Goal: Transaction & Acquisition: Purchase product/service

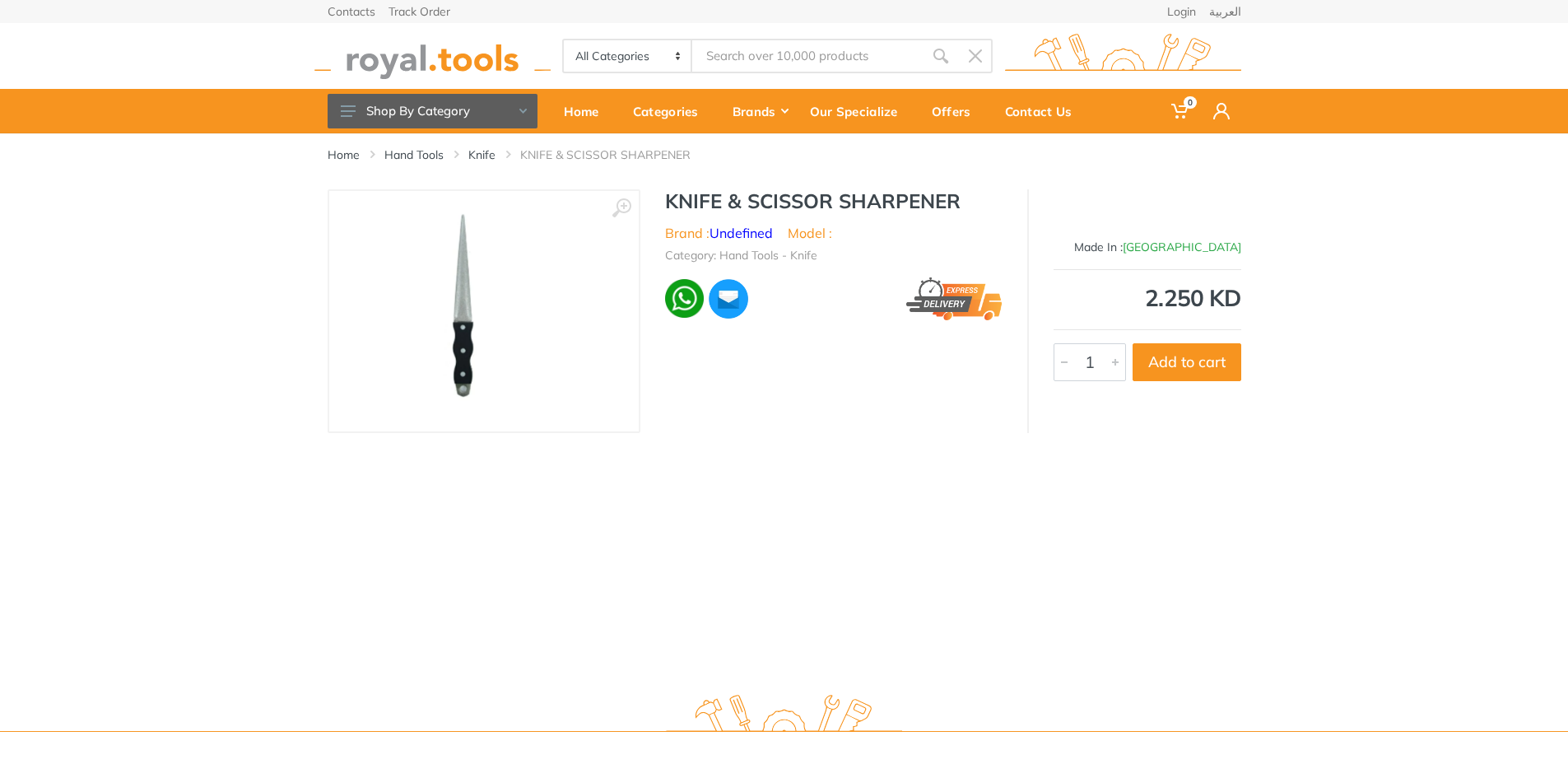
click at [474, 339] on img at bounding box center [484, 311] width 175 height 207
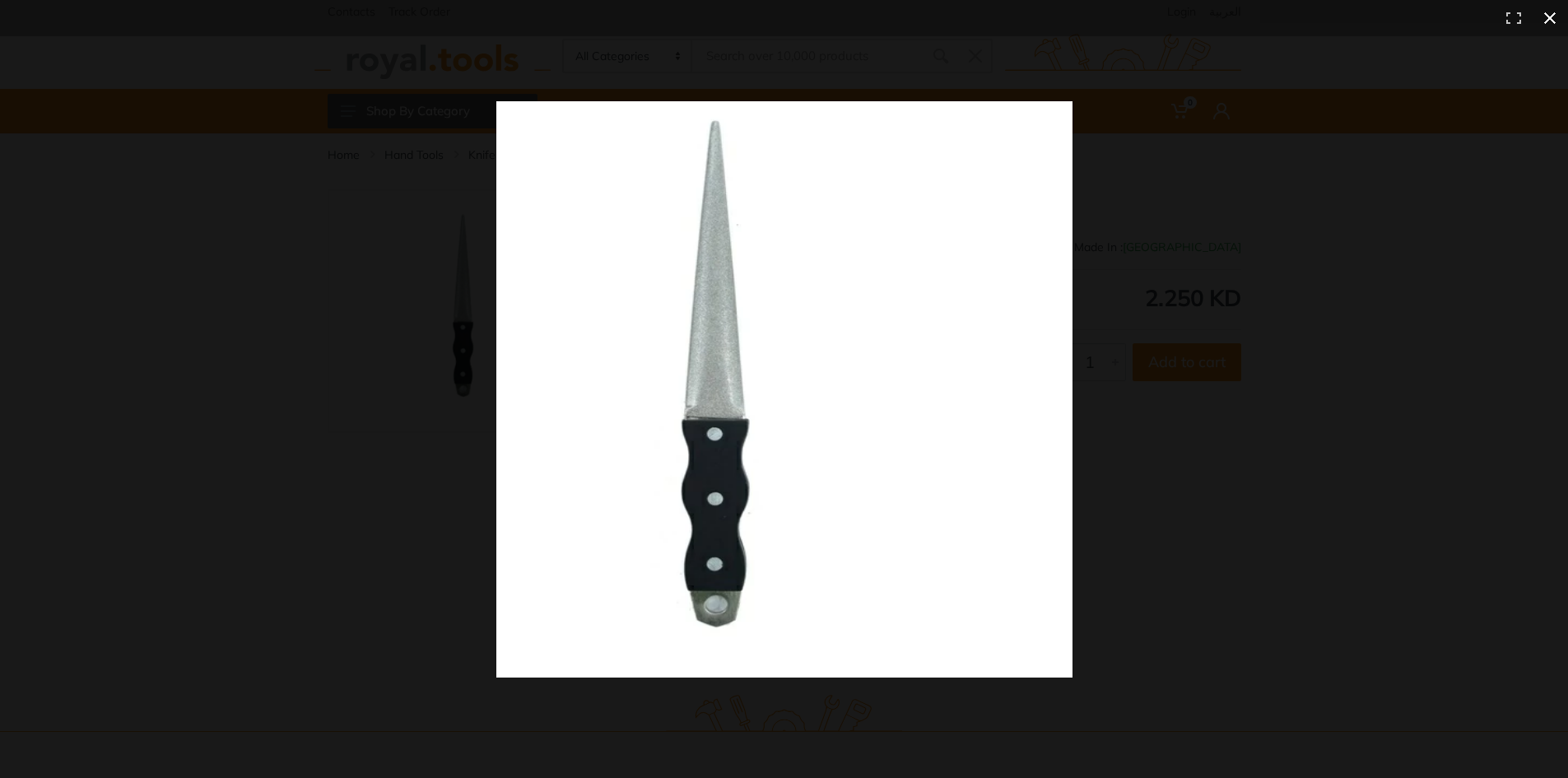
click at [1554, 13] on button at bounding box center [1550, 18] width 36 height 36
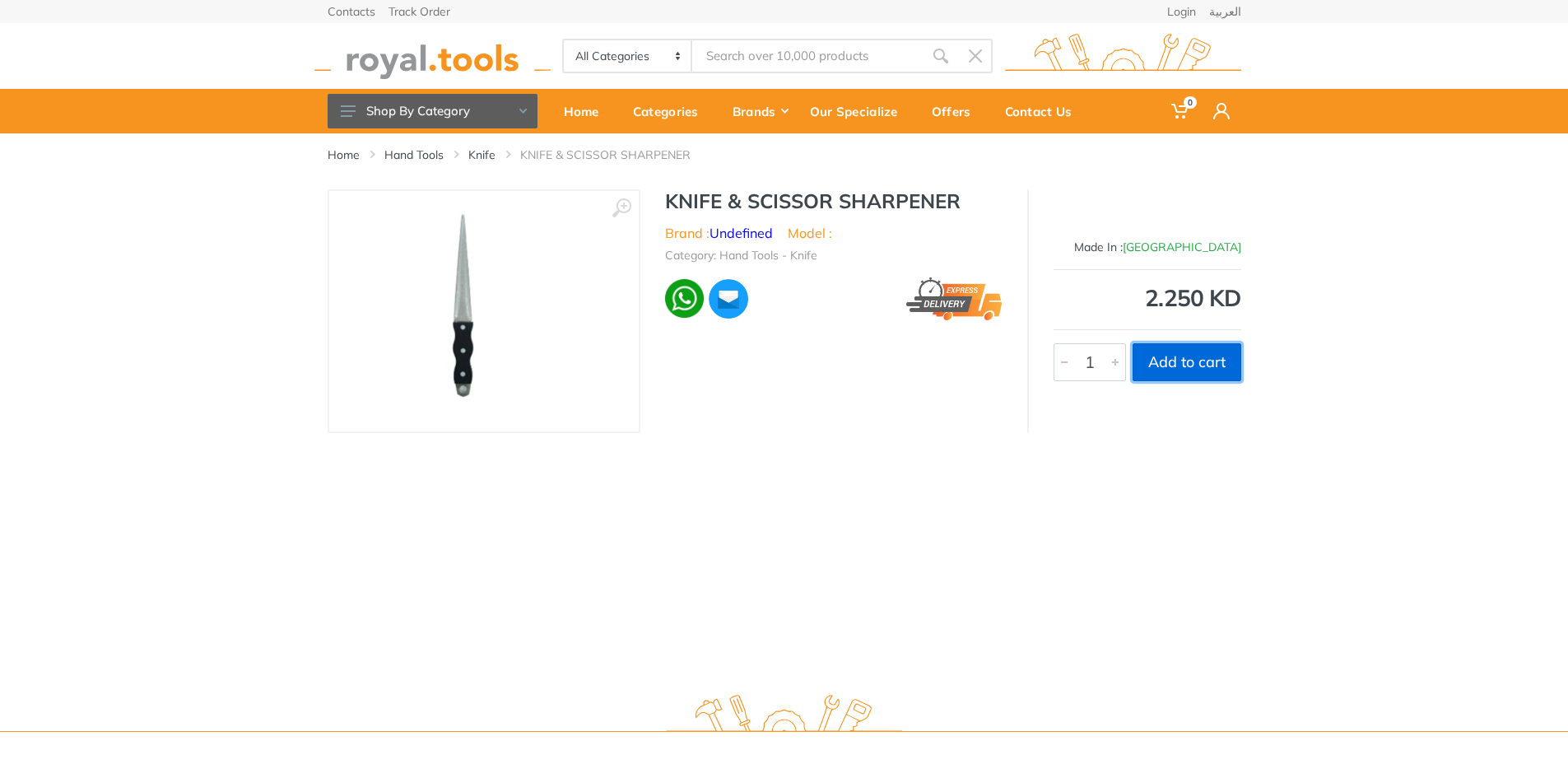
click at [1173, 359] on button "Add to cart" at bounding box center [1187, 362] width 109 height 38
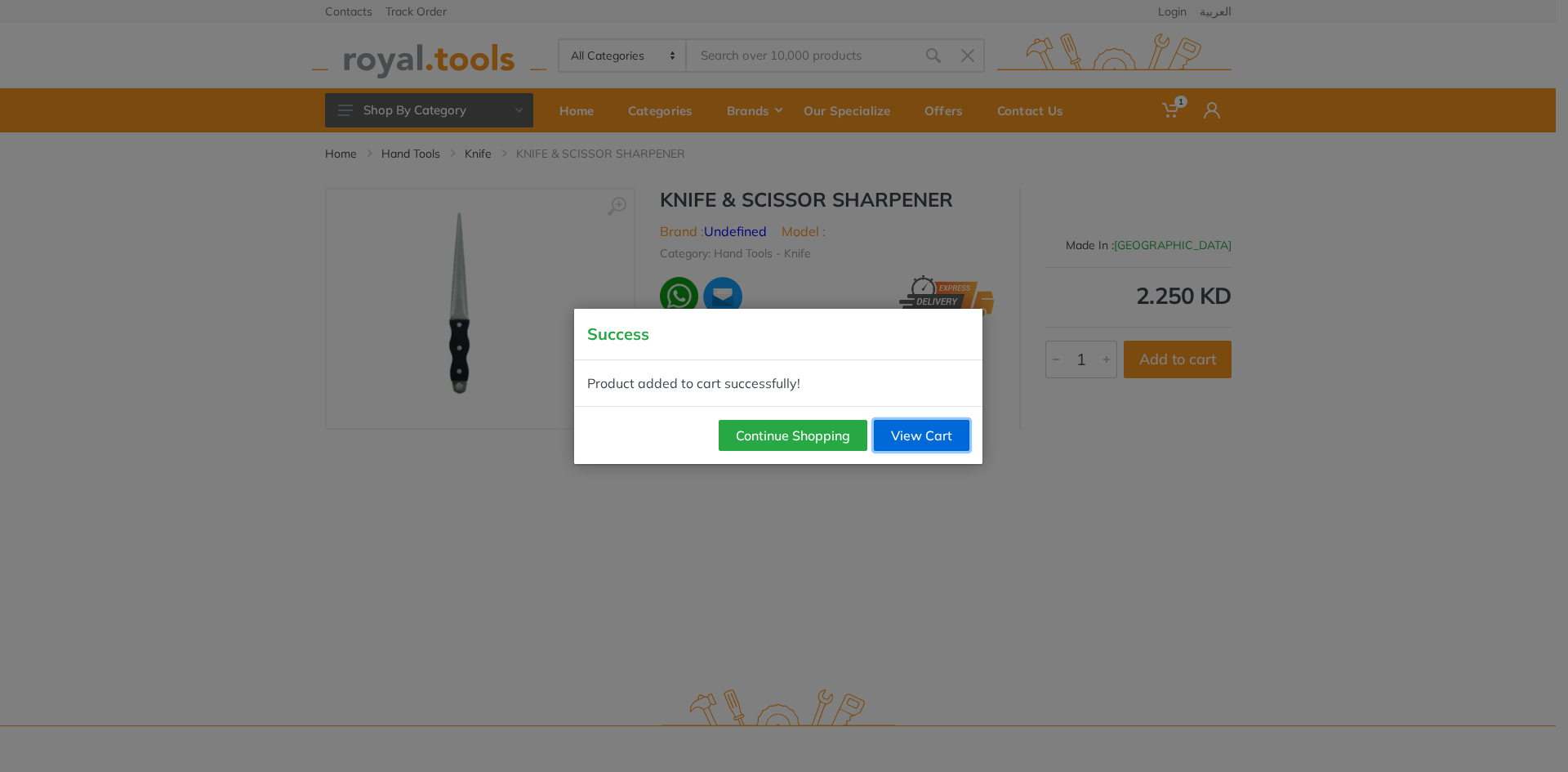
click at [910, 431] on link "View Cart" at bounding box center [922, 435] width 96 height 31
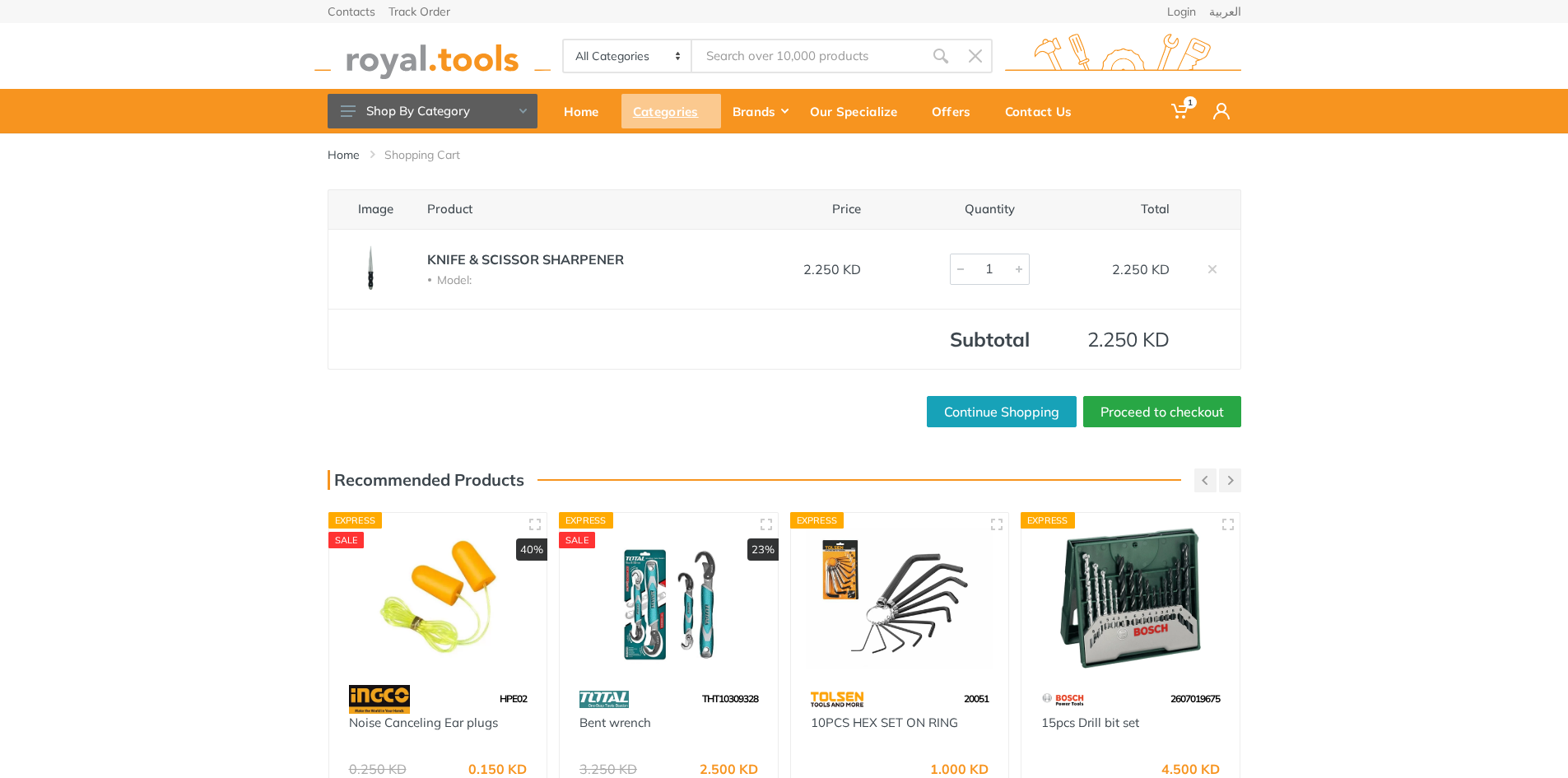
click at [688, 103] on div "Categories" at bounding box center [670, 111] width 99 height 35
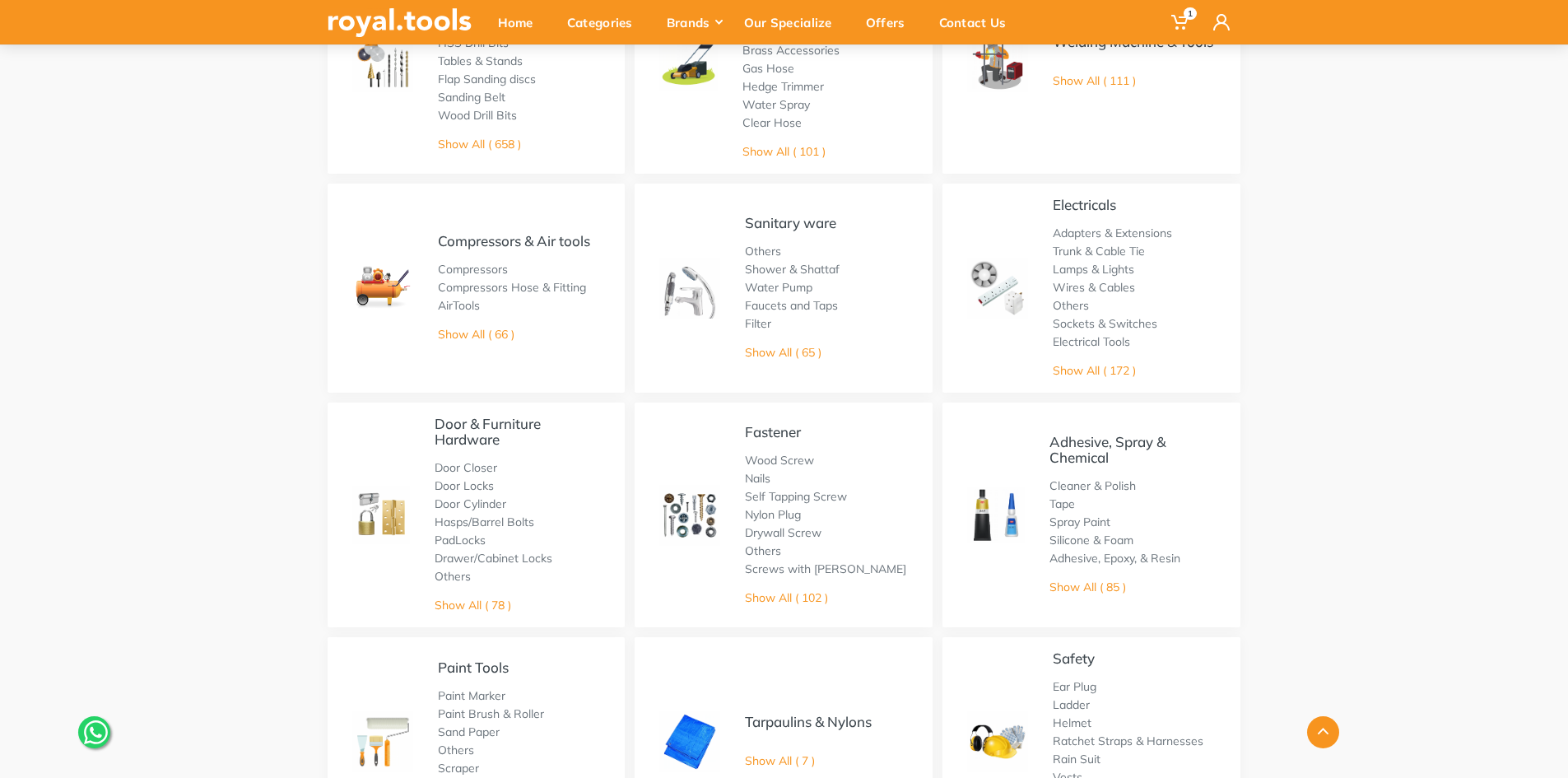
scroll to position [494, 0]
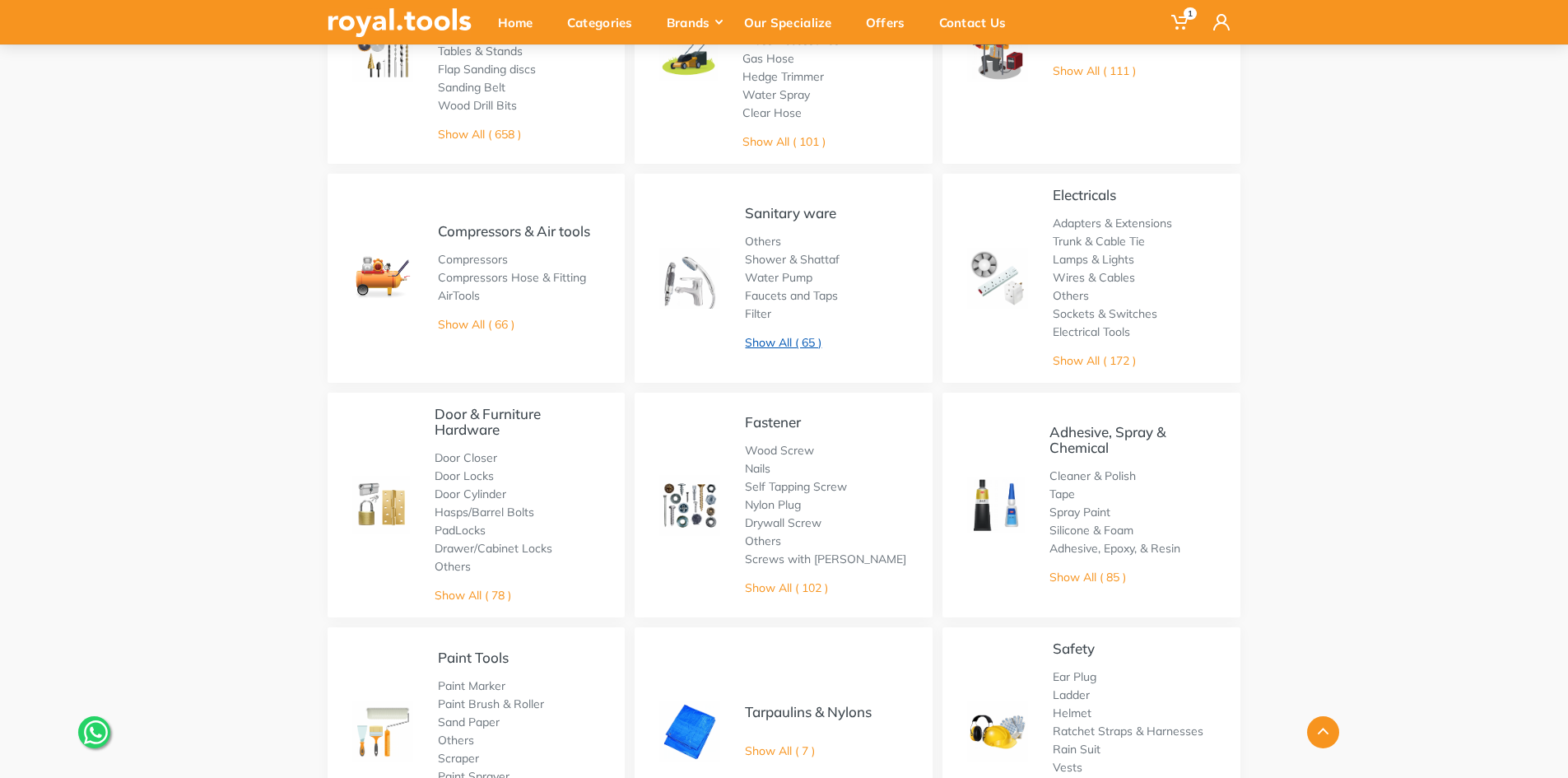
click at [769, 339] on link "Show All ( 65 )" at bounding box center [783, 342] width 76 height 14
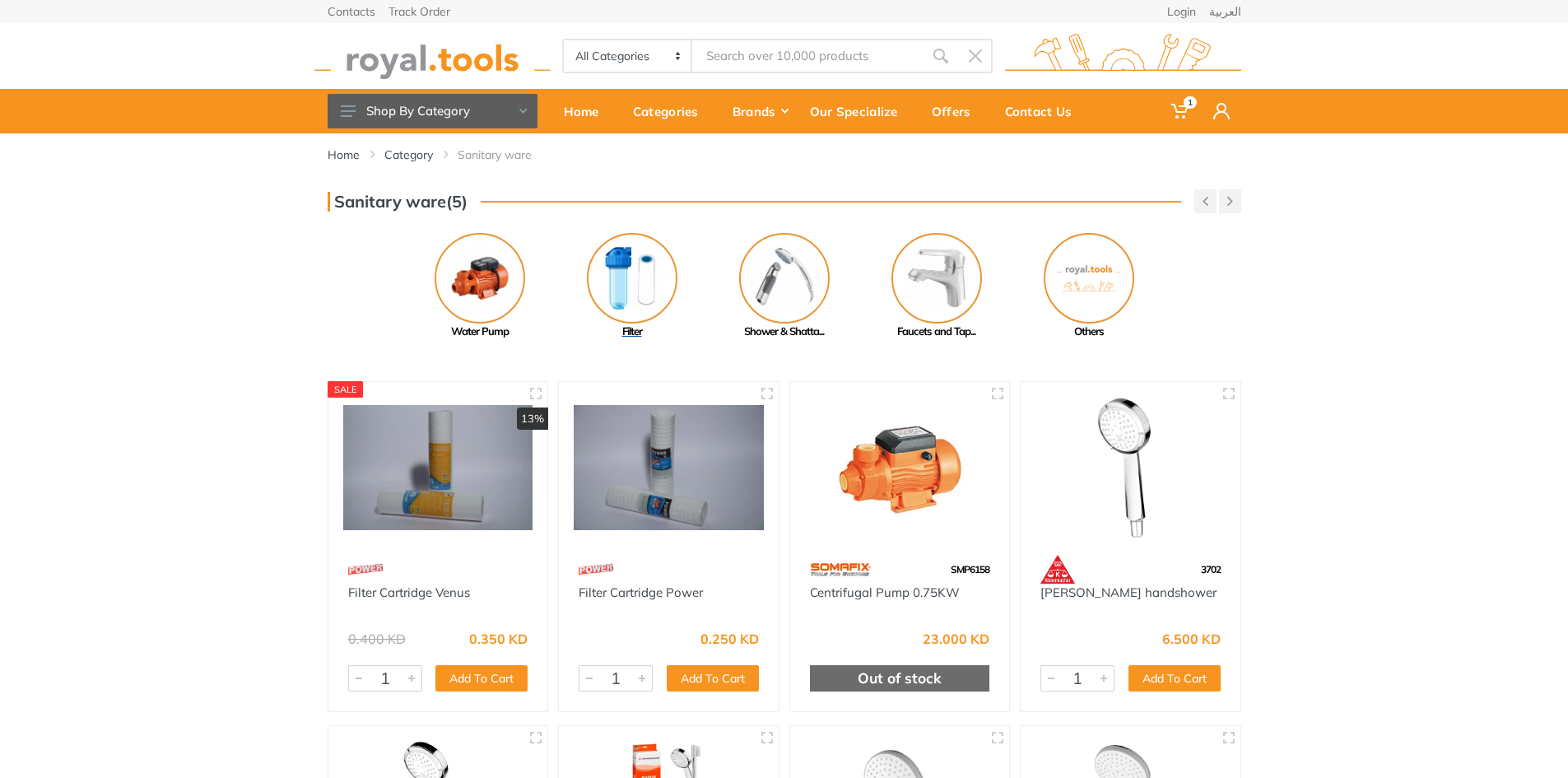
click at [638, 293] on img at bounding box center [632, 278] width 91 height 91
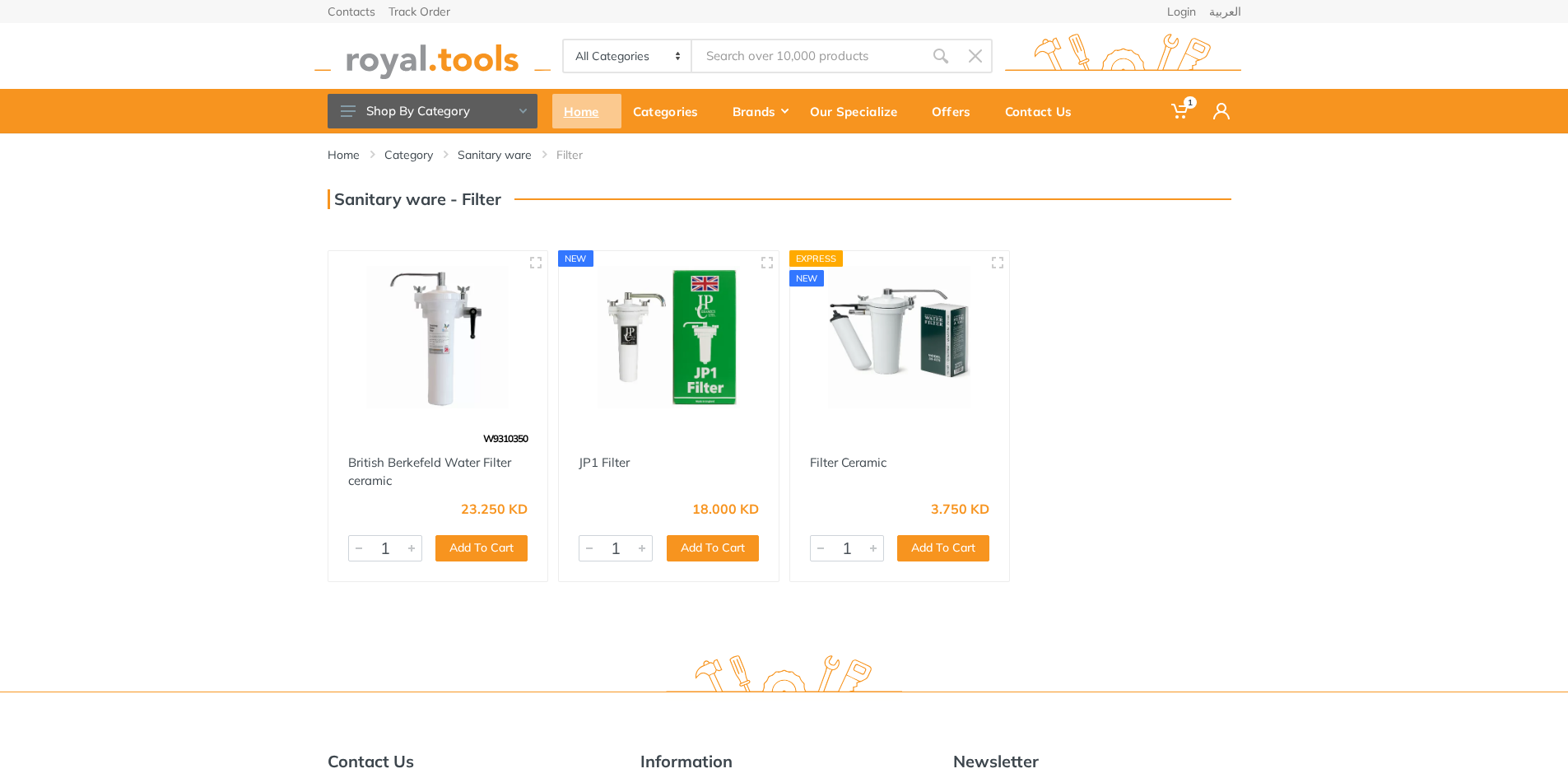
click at [587, 119] on div "Home" at bounding box center [586, 111] width 69 height 35
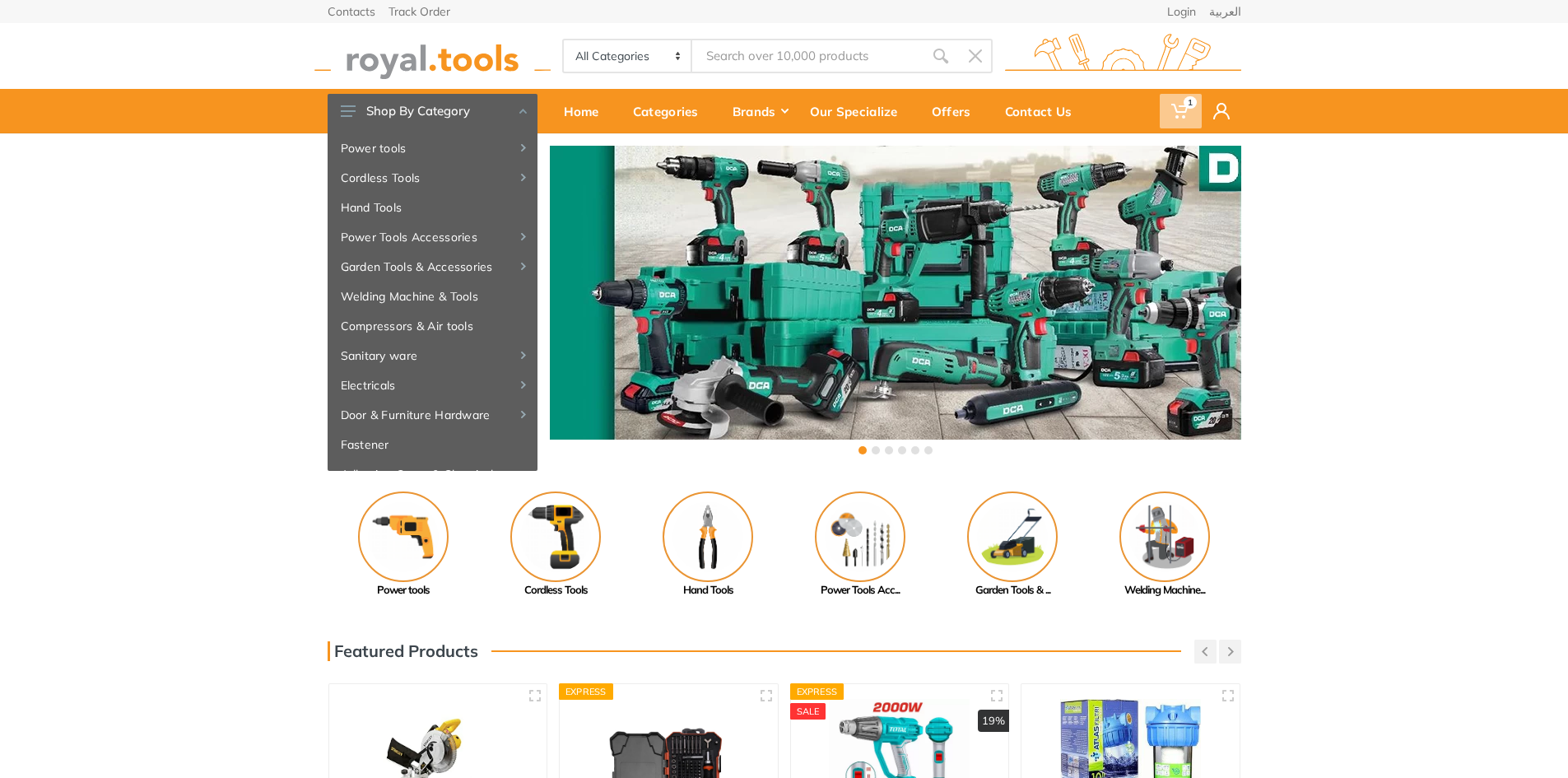
click at [1184, 101] on span "1" at bounding box center [1190, 103] width 14 height 13
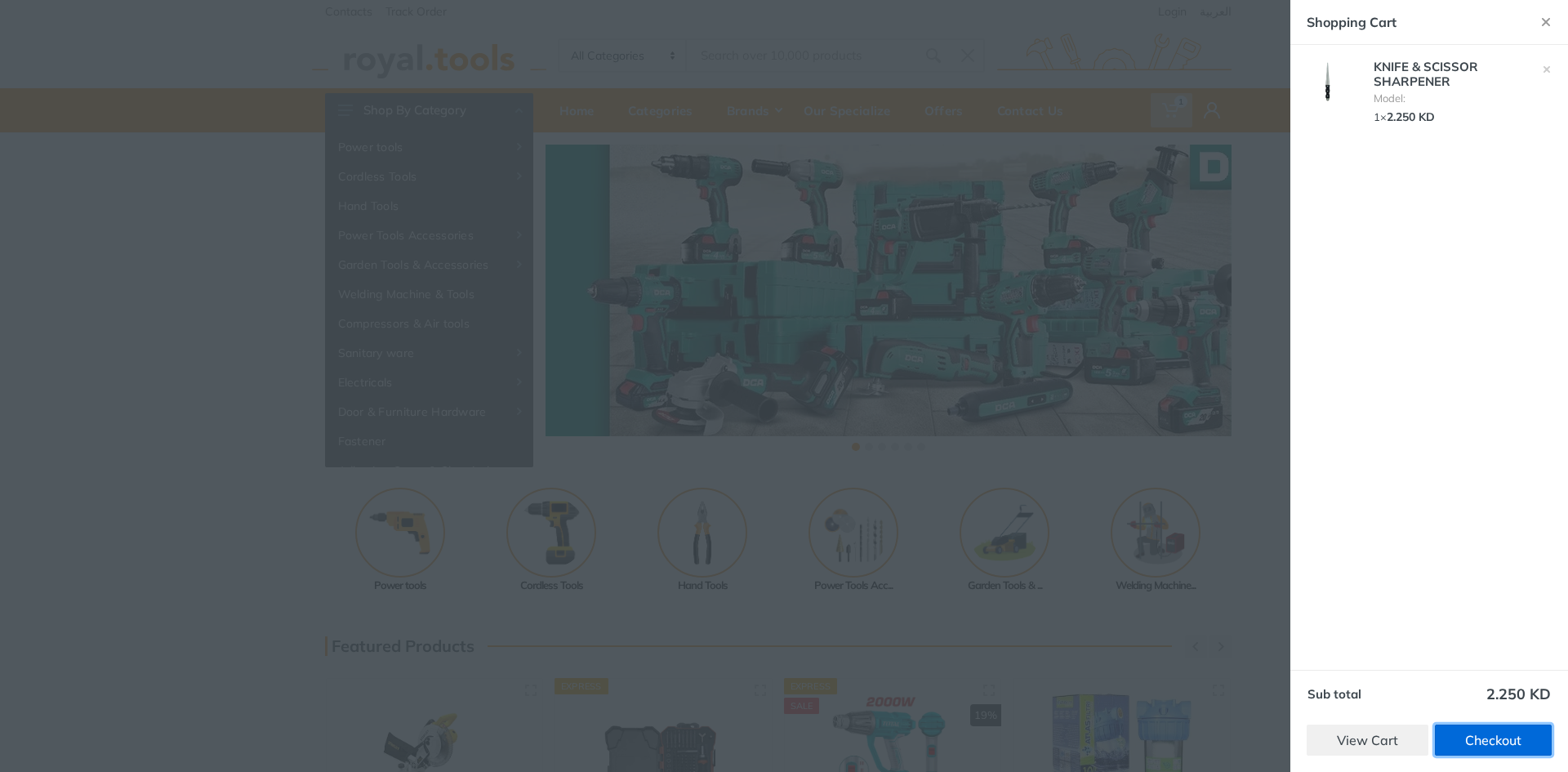
click at [1492, 741] on link "Checkout" at bounding box center [1493, 740] width 117 height 31
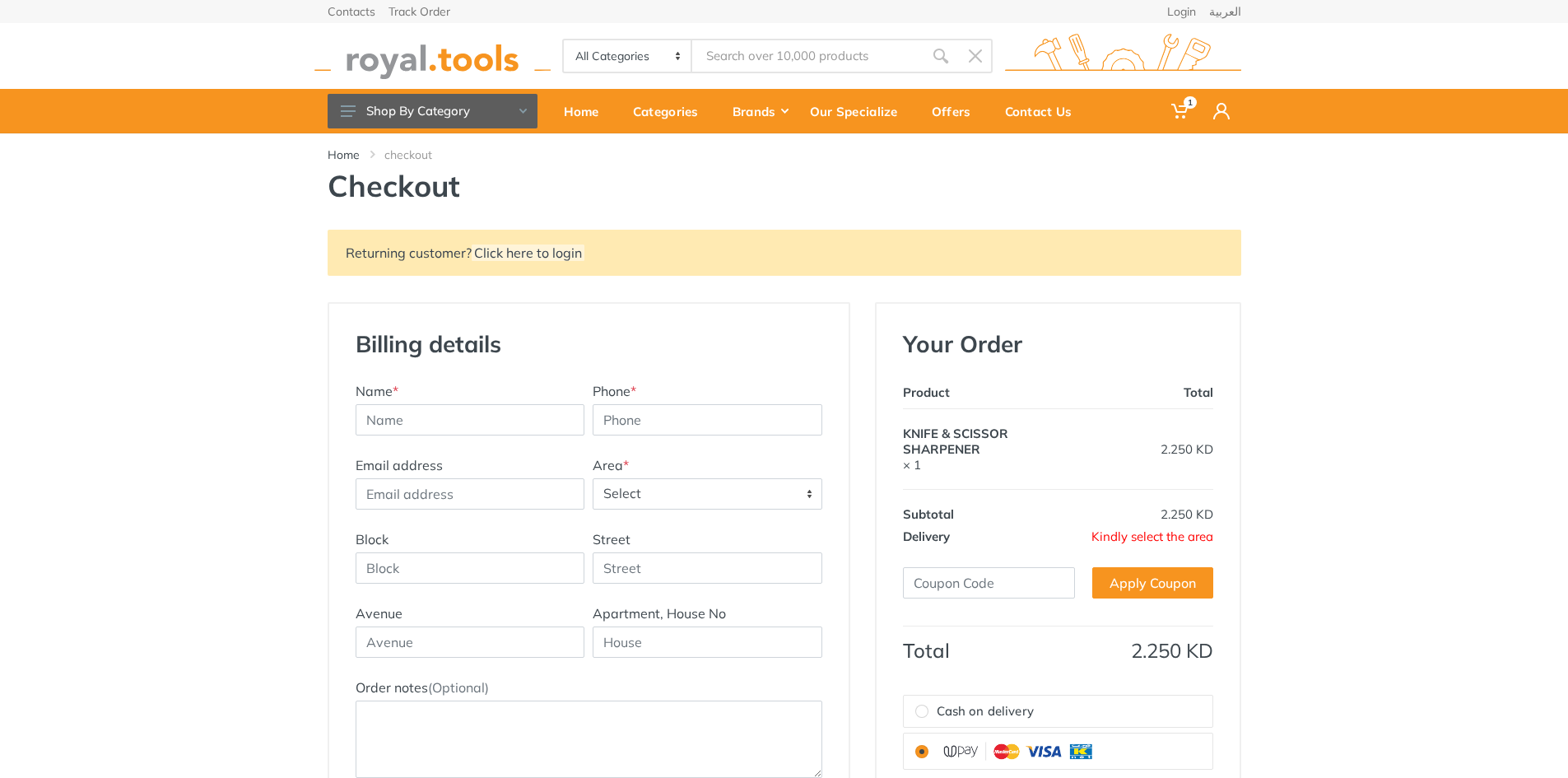
click at [1113, 533] on span "Kindly select the area" at bounding box center [1152, 536] width 122 height 15
click at [1146, 537] on span "Kindly select the area" at bounding box center [1152, 536] width 122 height 15
click at [1145, 537] on span "Kindly select the area" at bounding box center [1152, 536] width 122 height 15
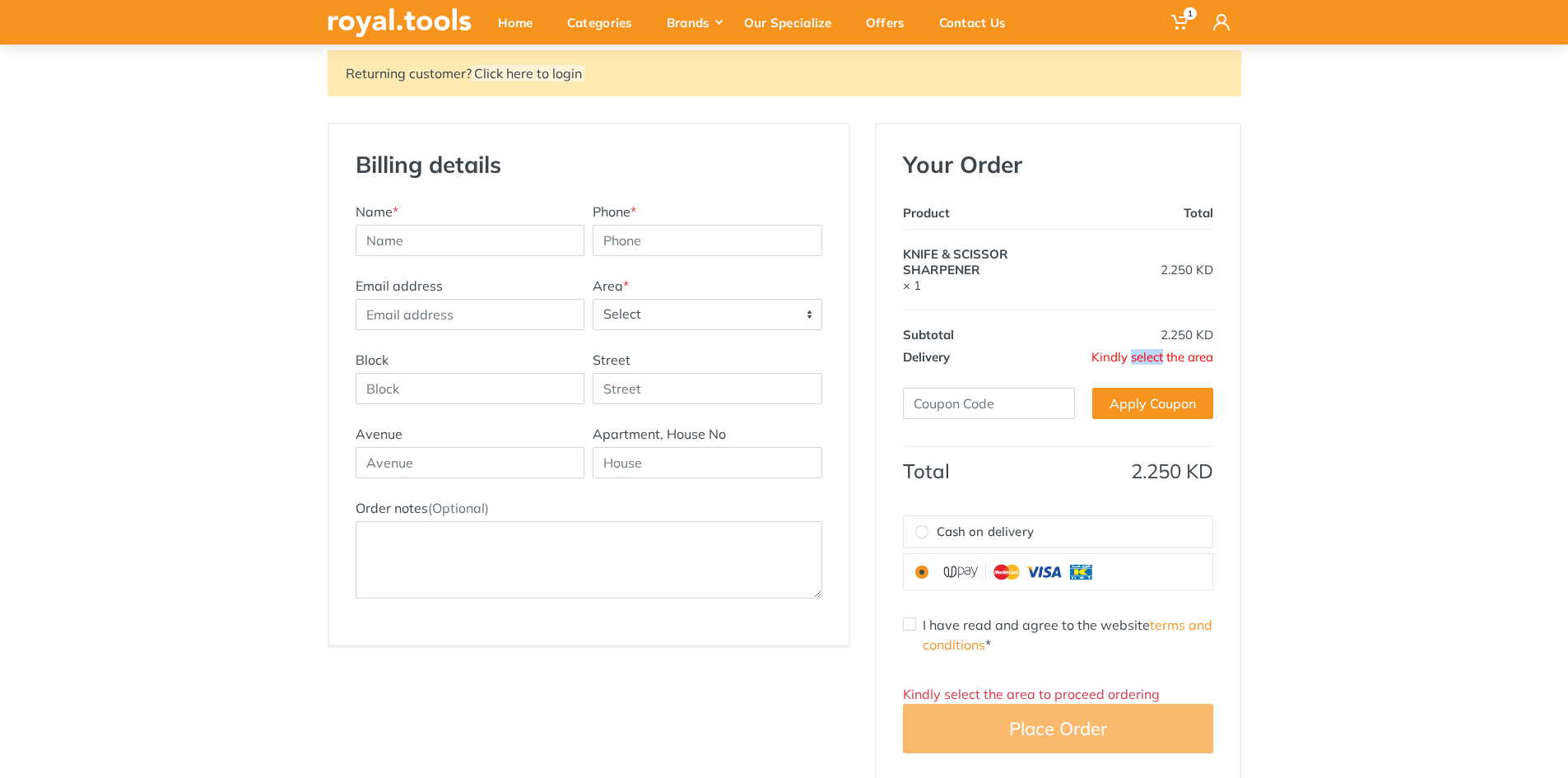
scroll to position [82, 0]
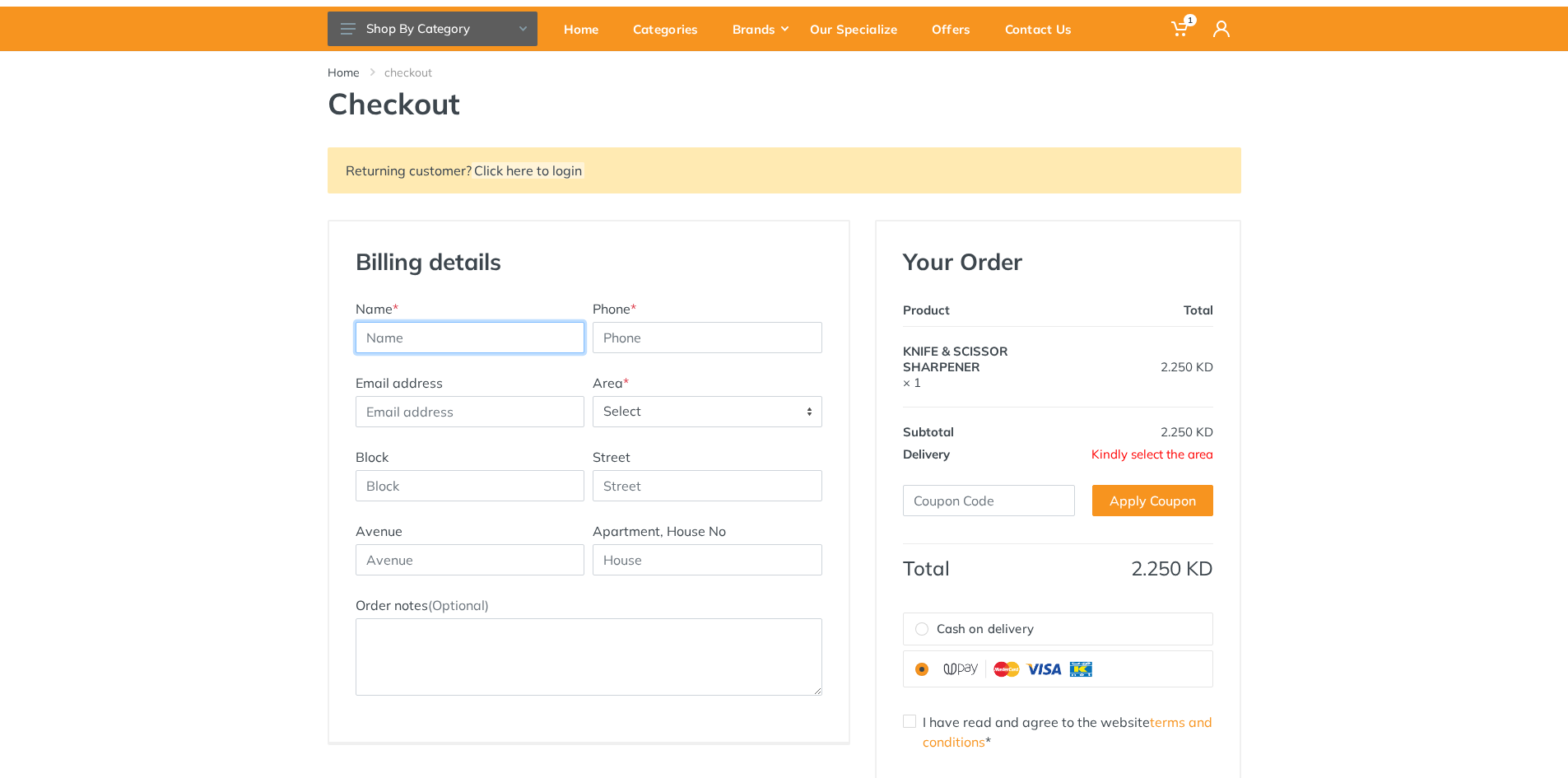
click at [515, 337] on input "text" at bounding box center [470, 337] width 230 height 31
type input "m"
type input "MUSTAFA ALAZAAT"
click at [719, 332] on input "Phone *" at bounding box center [708, 337] width 230 height 31
type input "96014777"
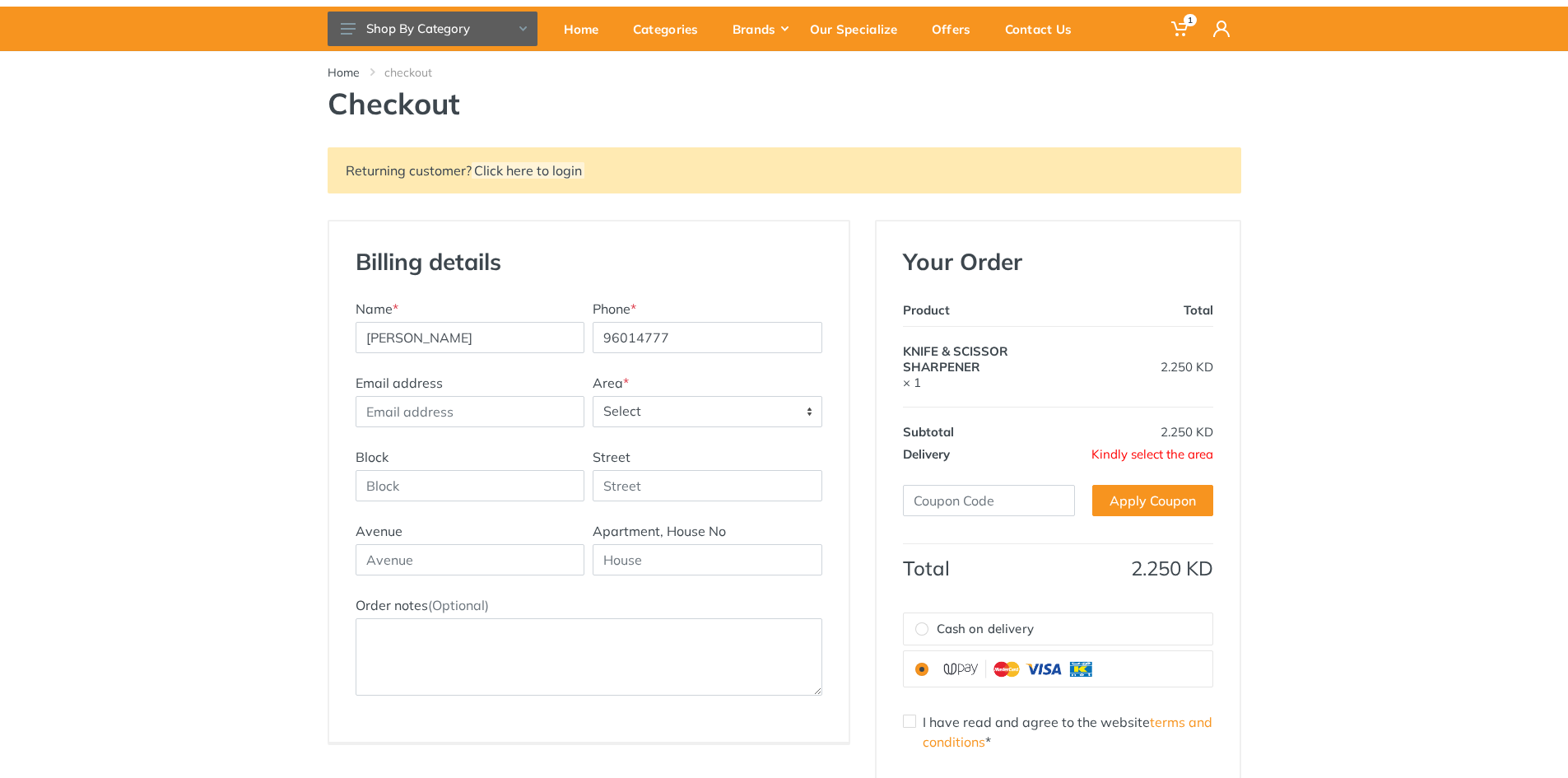
click at [732, 406] on span "Select" at bounding box center [708, 411] width 228 height 30
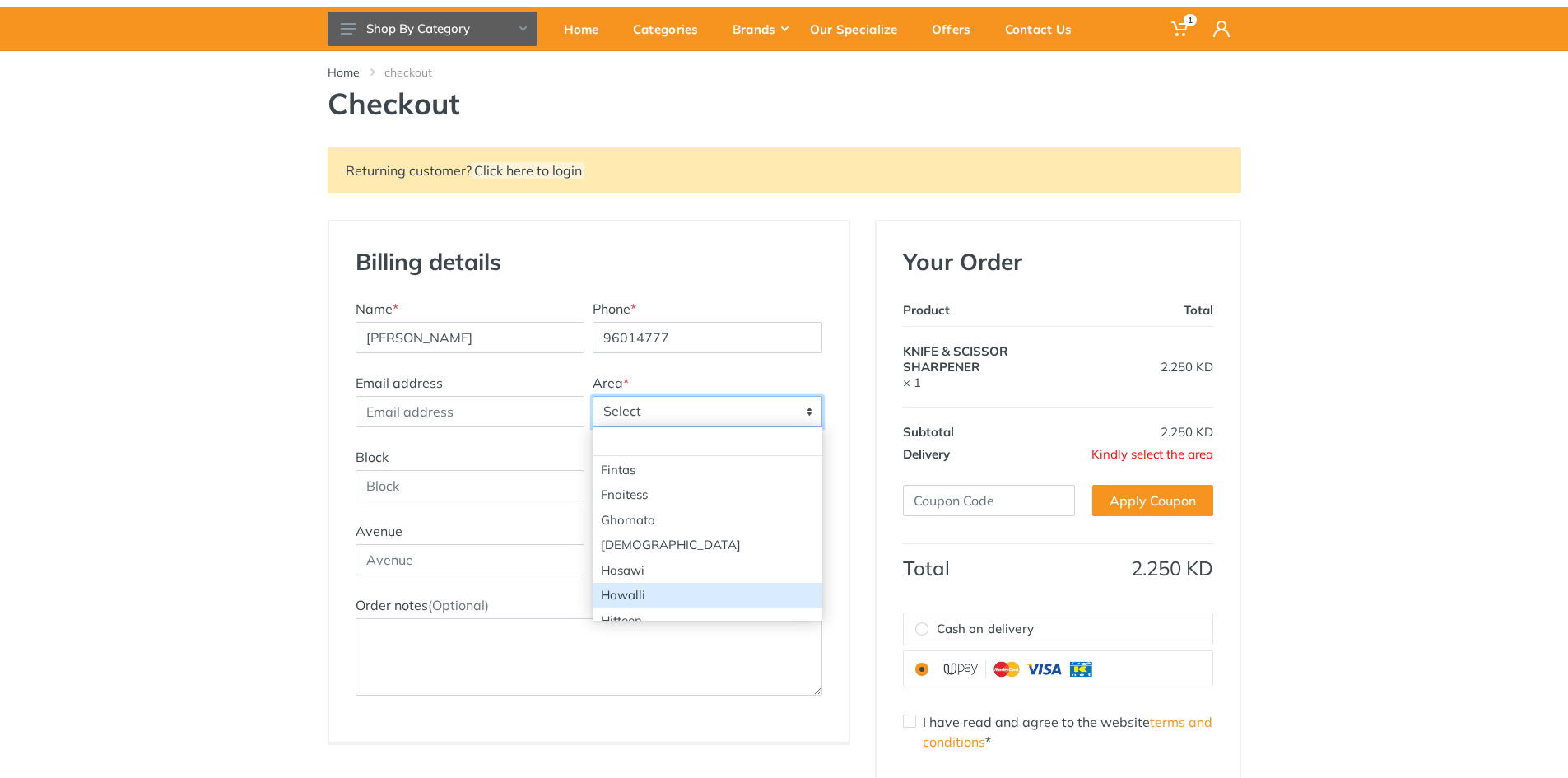
select select "1"
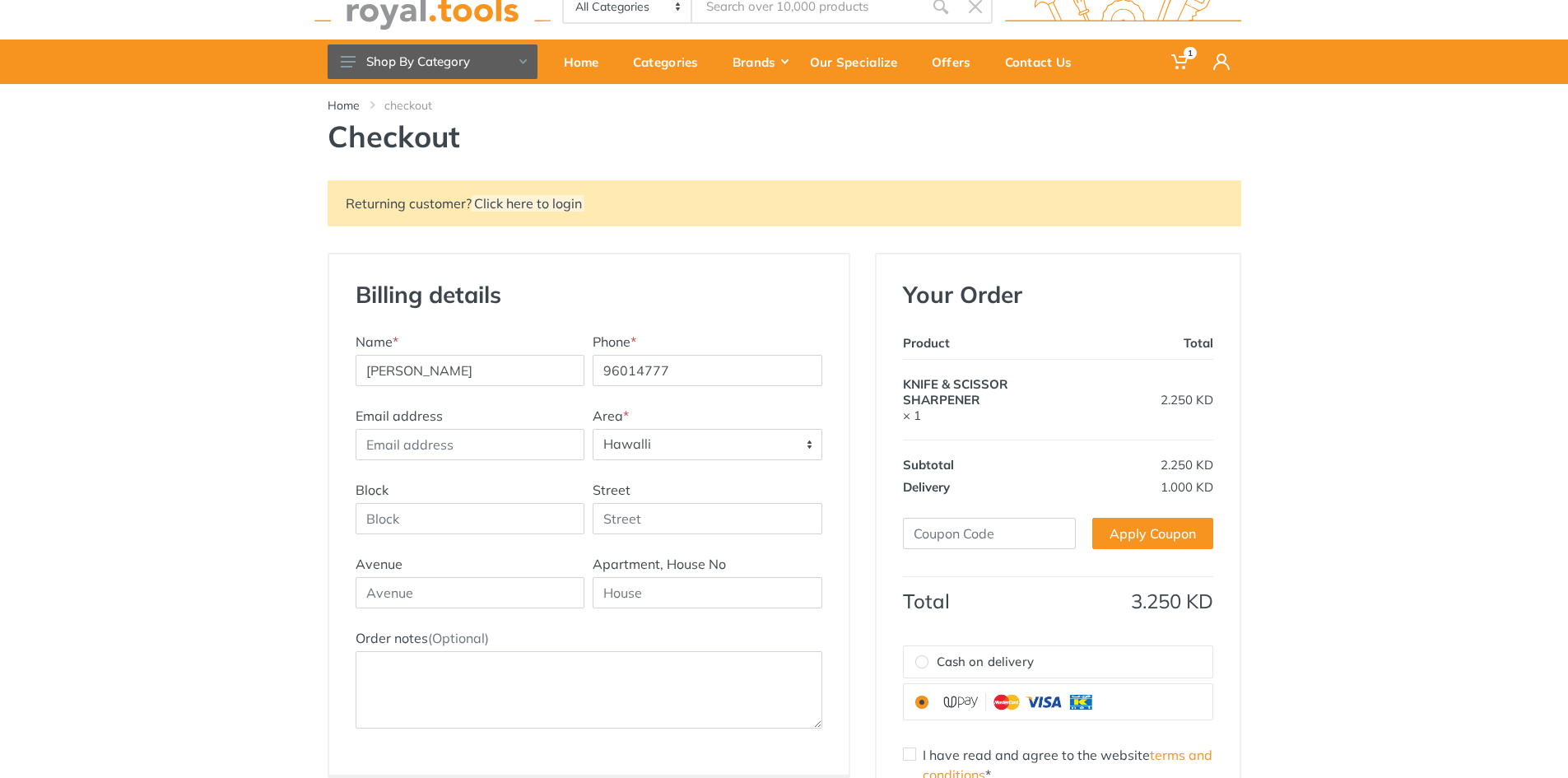
scroll to position [0, 0]
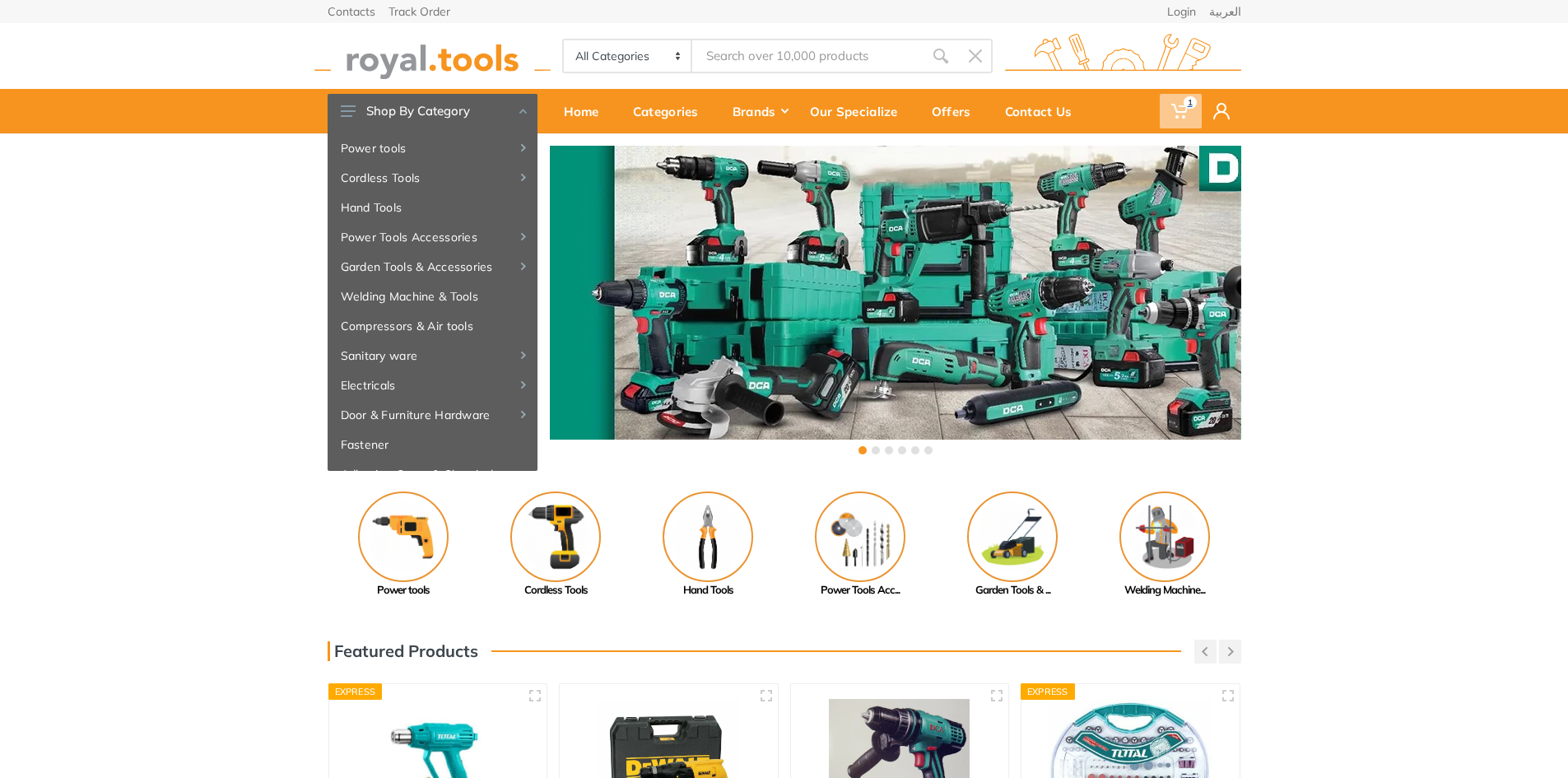
click at [1184, 109] on icon at bounding box center [1179, 110] width 16 height 16
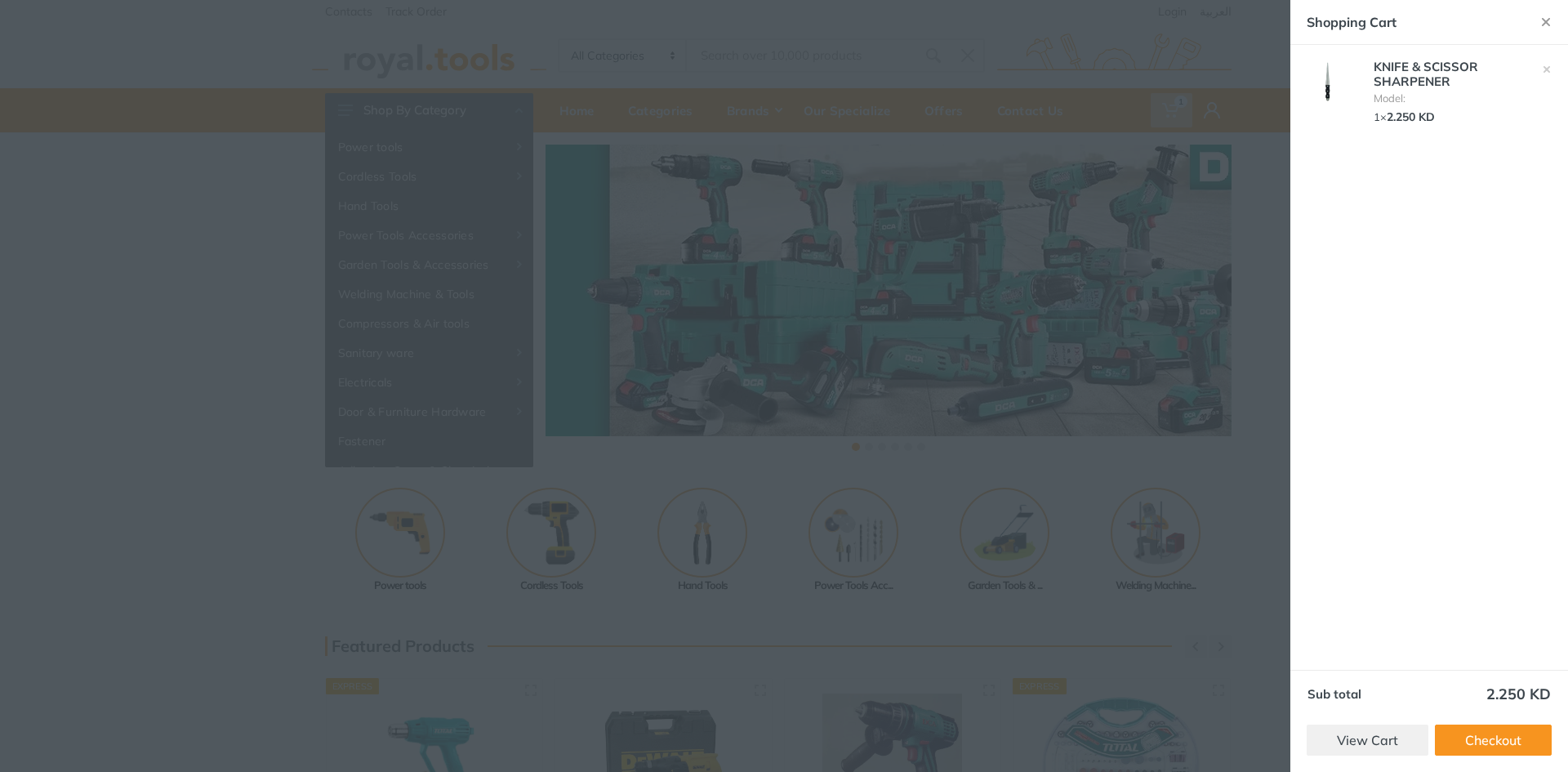
click at [1346, 85] on img at bounding box center [1331, 83] width 57 height 43
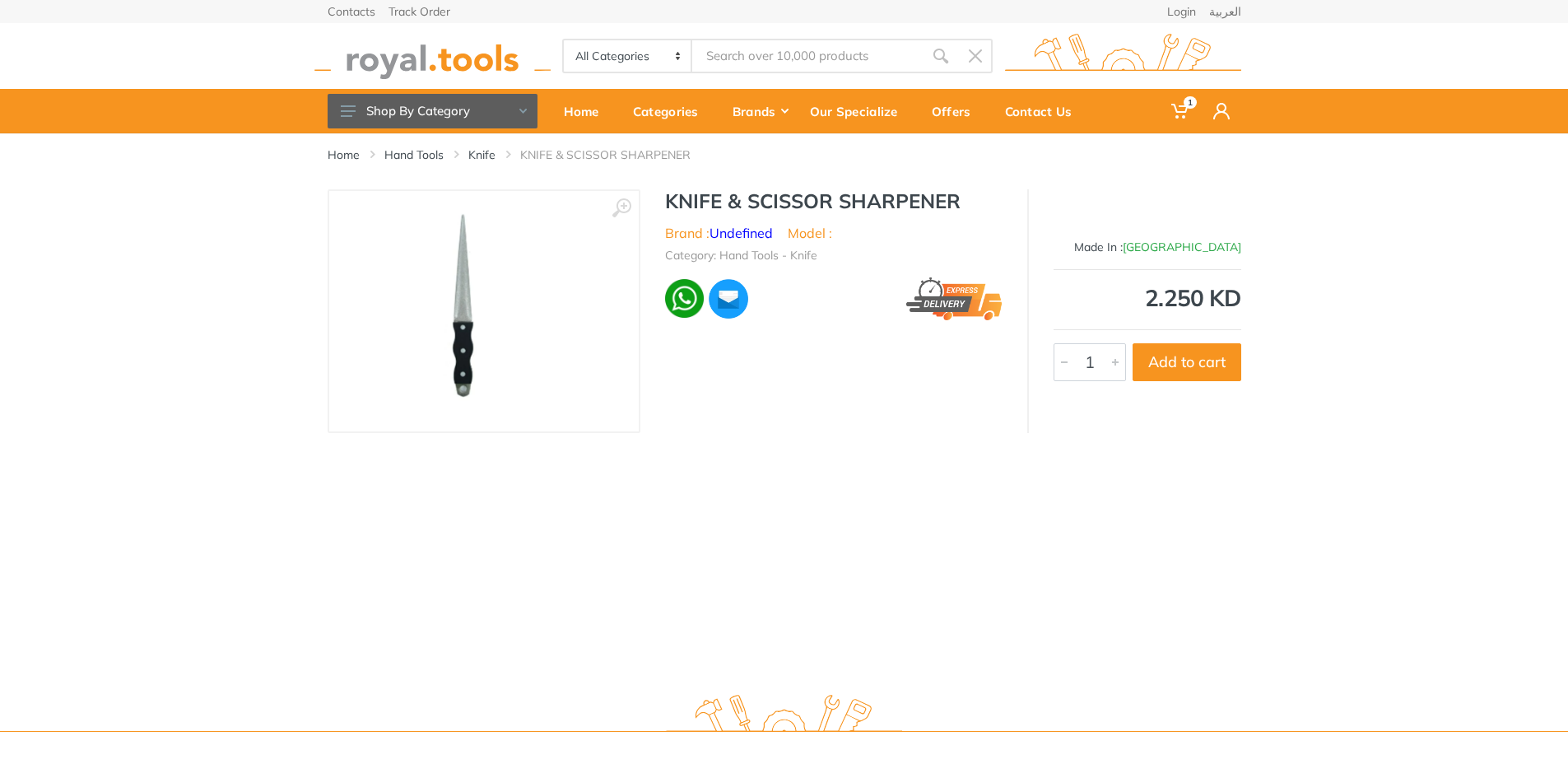
click at [512, 328] on img at bounding box center [484, 311] width 175 height 207
